Goal: Transaction & Acquisition: Purchase product/service

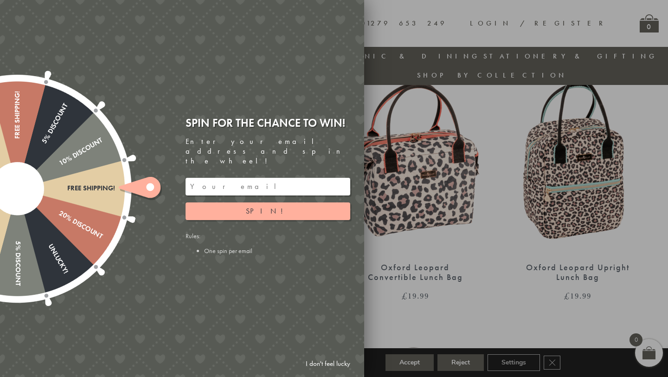
scroll to position [416, 0]
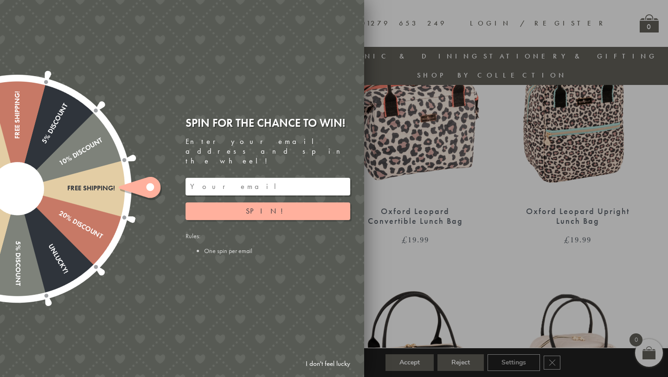
click at [332, 364] on link "I don't feel lucky" at bounding box center [328, 363] width 54 height 17
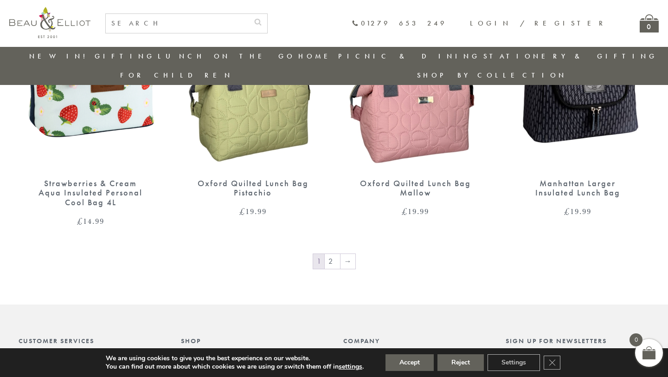
scroll to position [1562, 0]
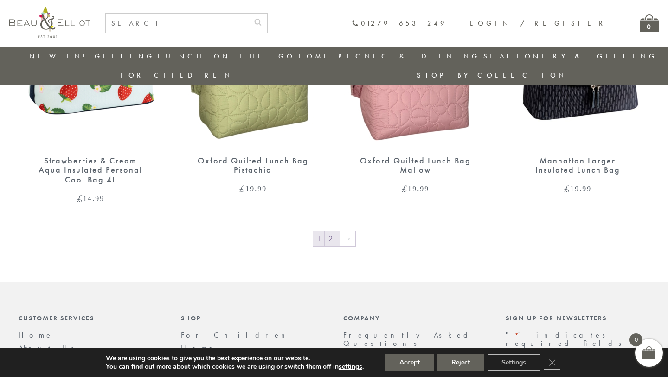
click at [334, 231] on link "2" at bounding box center [332, 238] width 15 height 15
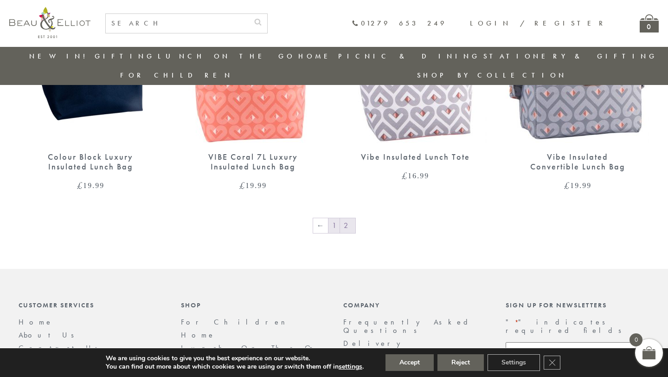
scroll to position [1329, 0]
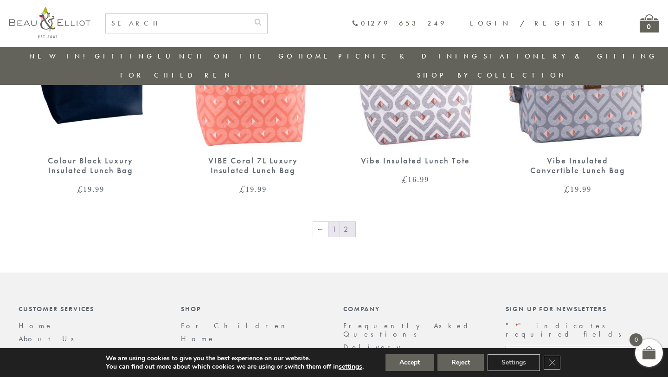
click at [337, 222] on link "1" at bounding box center [333, 229] width 11 height 15
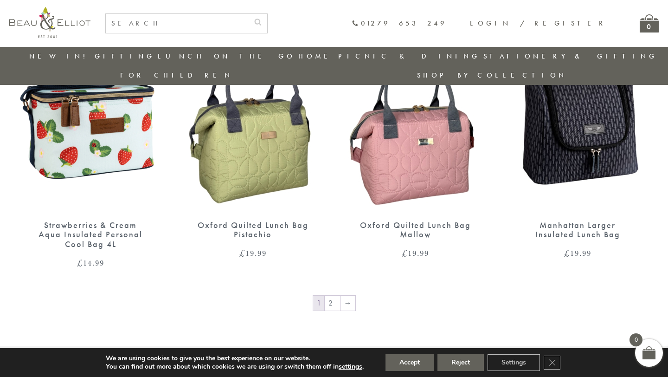
scroll to position [1499, 0]
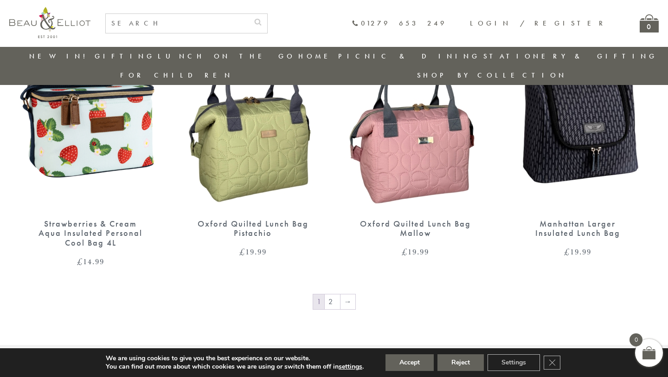
click at [579, 133] on img at bounding box center [577, 116] width 144 height 185
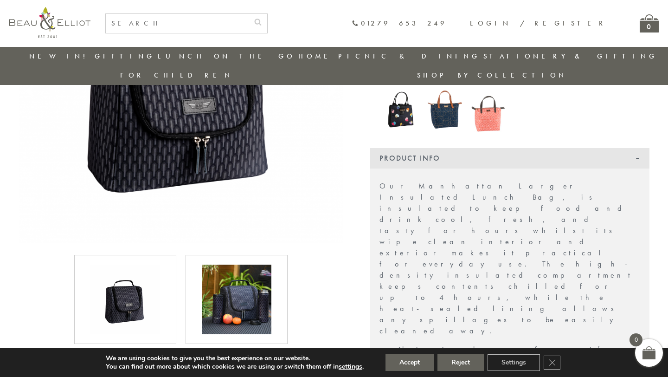
click at [236, 288] on img at bounding box center [237, 299] width 70 height 70
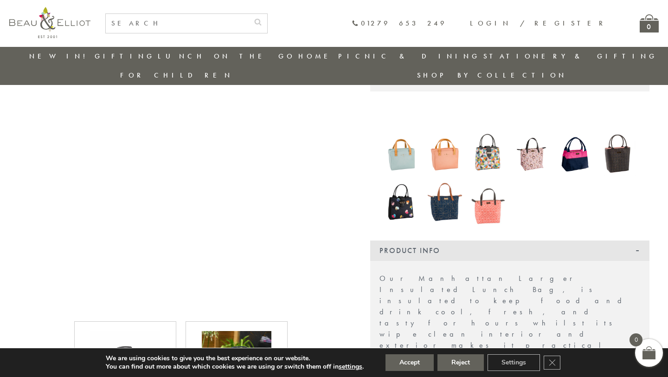
scroll to position [78, 0]
